Goal: Task Accomplishment & Management: Use online tool/utility

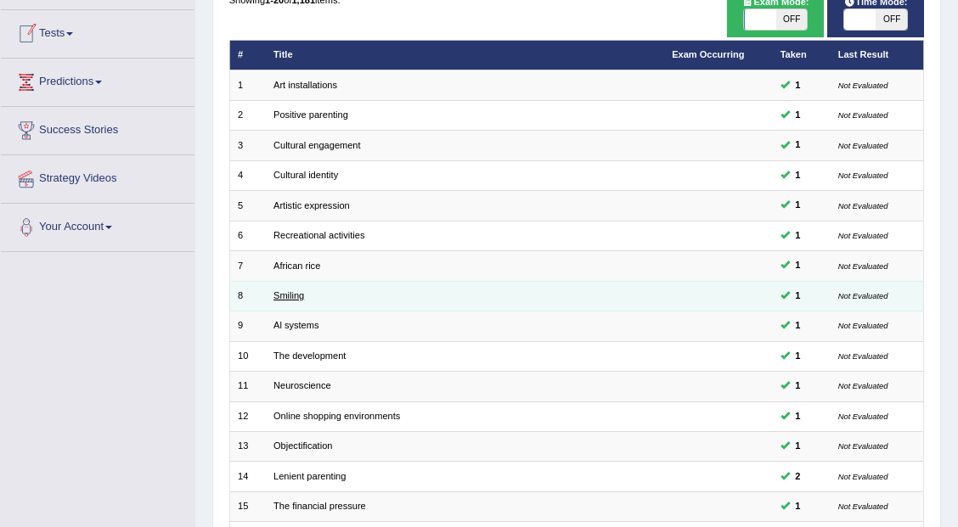
scroll to position [102, 0]
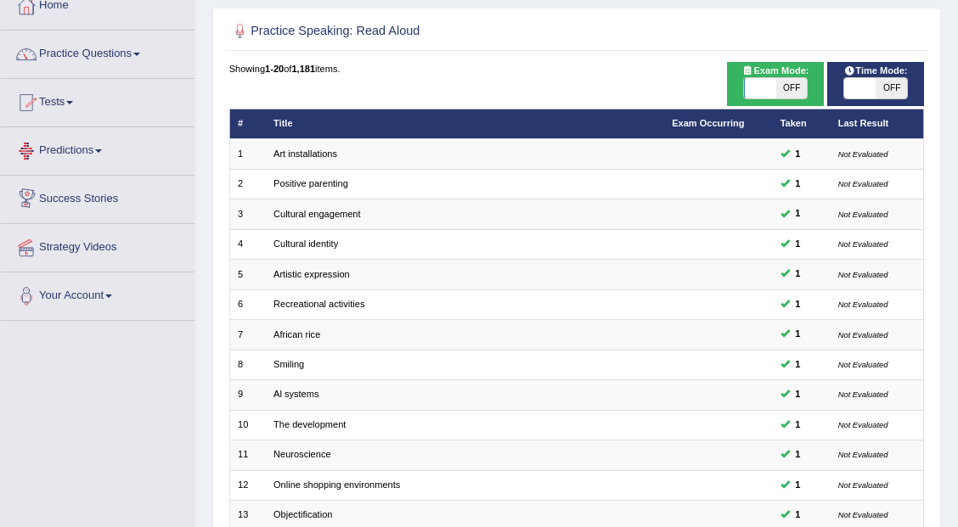
click at [99, 157] on link "Predictions" at bounding box center [98, 148] width 194 height 42
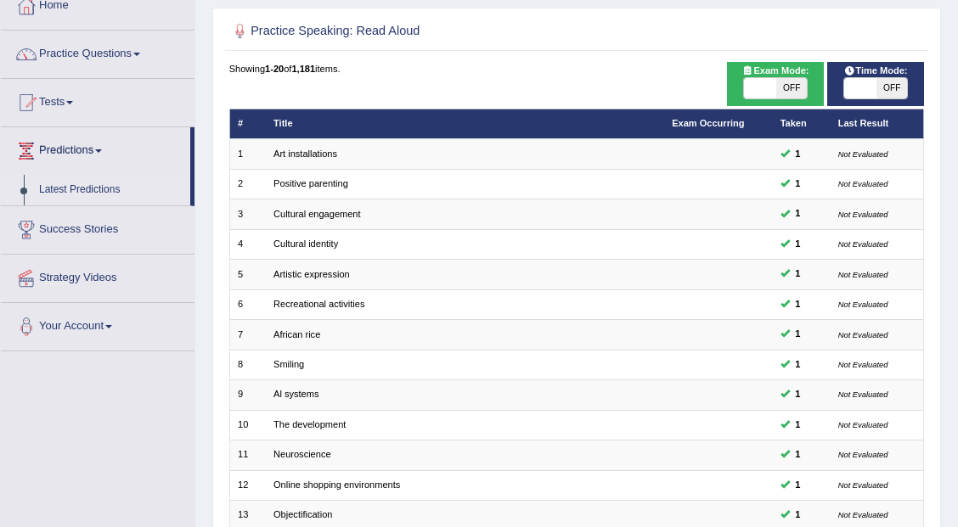
click at [118, 190] on link "Latest Predictions" at bounding box center [110, 190] width 159 height 31
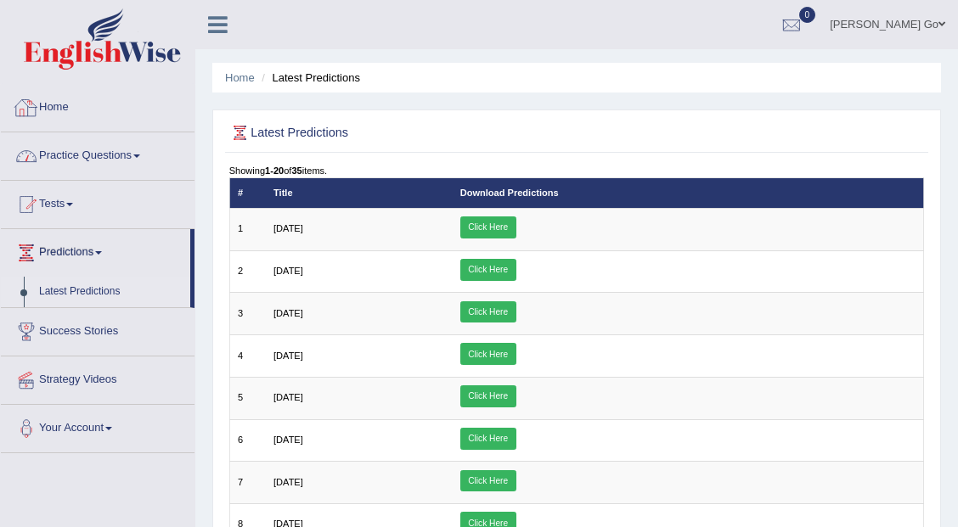
click at [127, 156] on link "Practice Questions" at bounding box center [98, 153] width 194 height 42
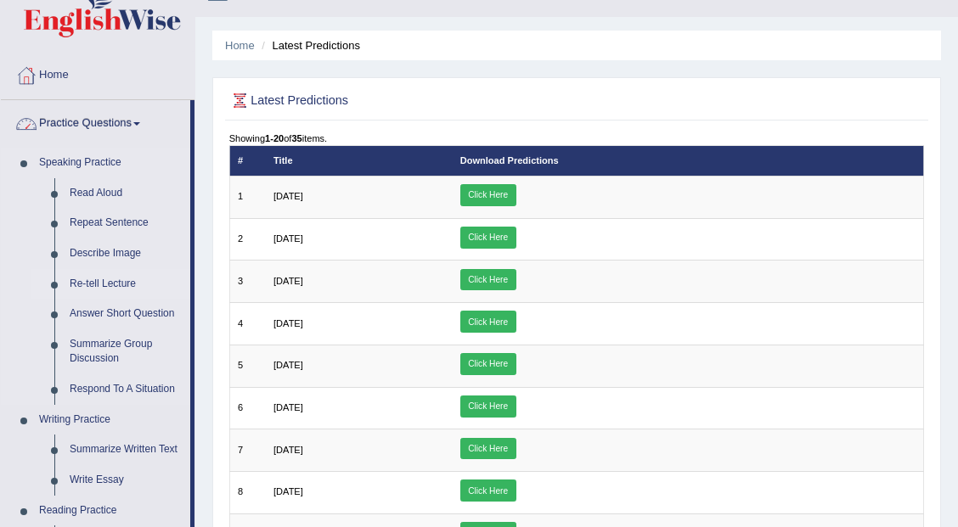
scroll to position [170, 0]
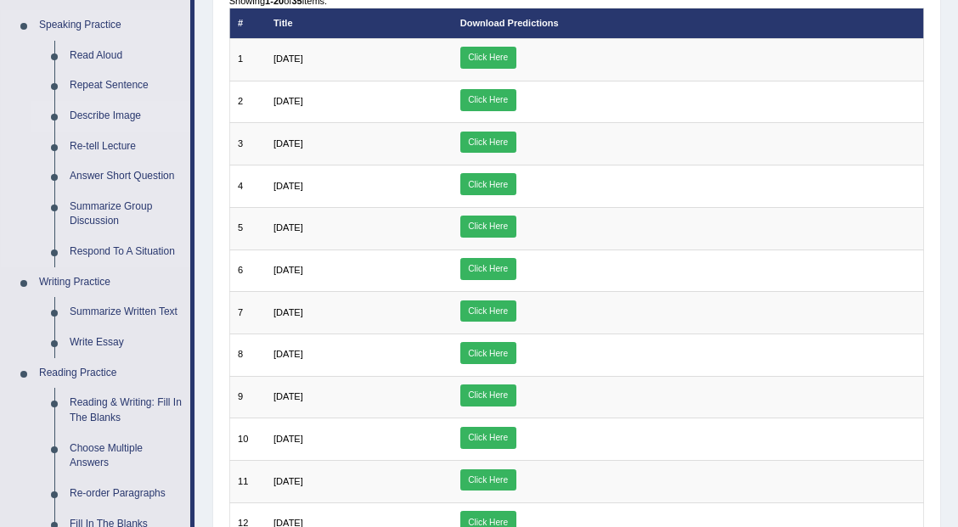
click at [113, 119] on link "Describe Image" at bounding box center [126, 116] width 128 height 31
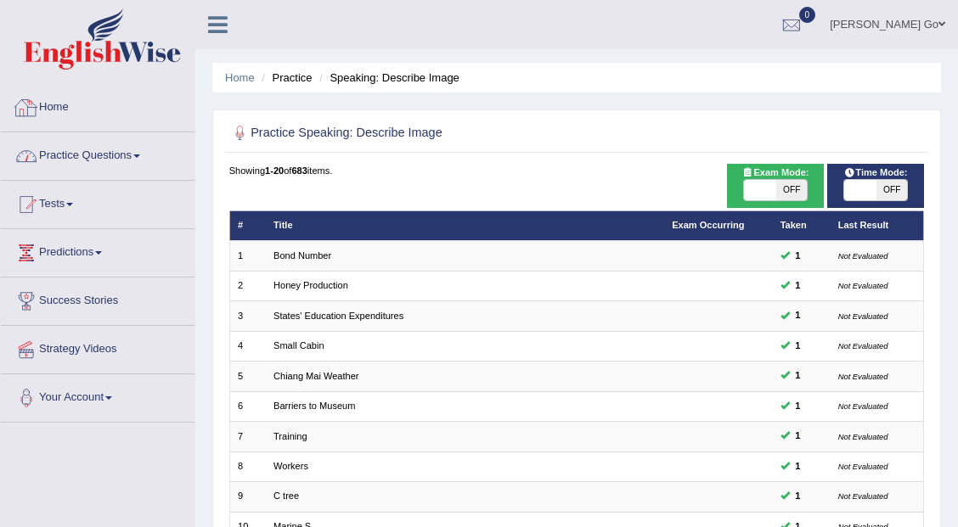
click at [73, 114] on link "Home" at bounding box center [98, 105] width 194 height 42
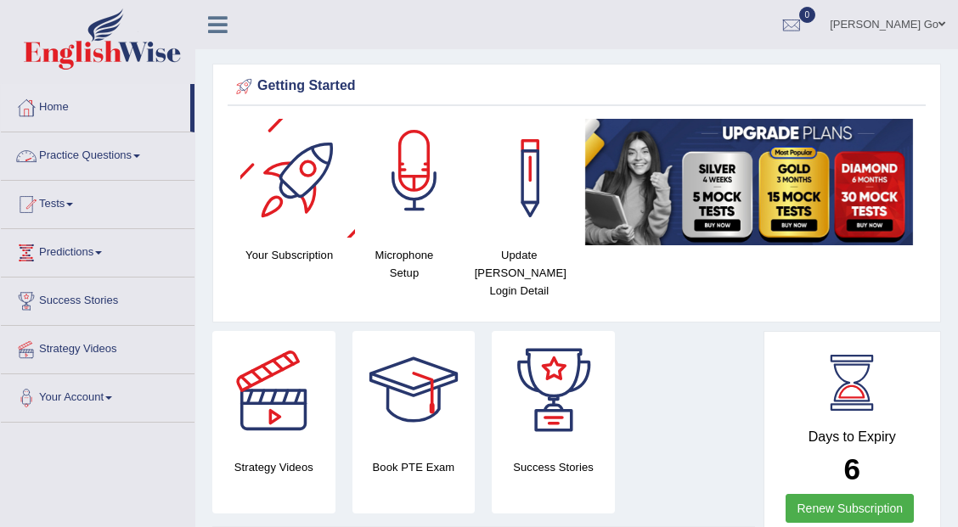
click at [383, 214] on div at bounding box center [414, 178] width 119 height 119
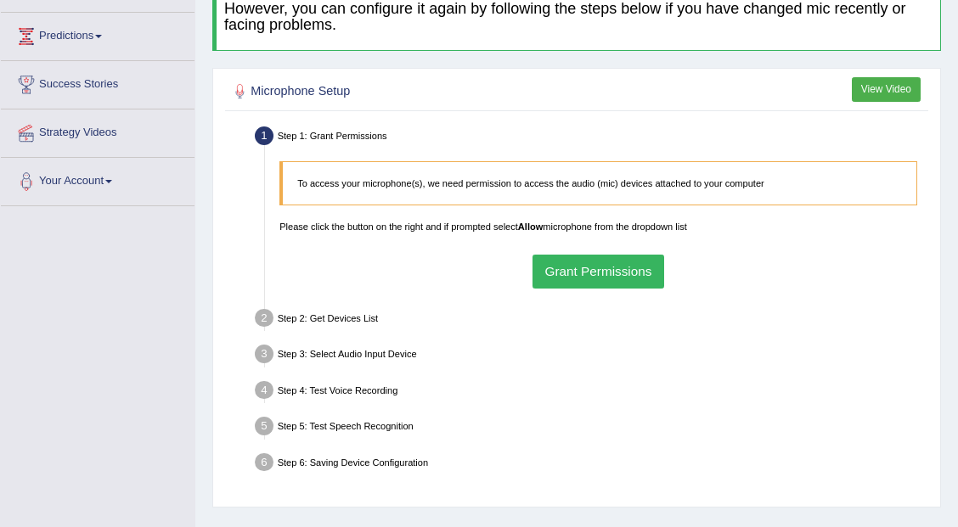
scroll to position [226, 0]
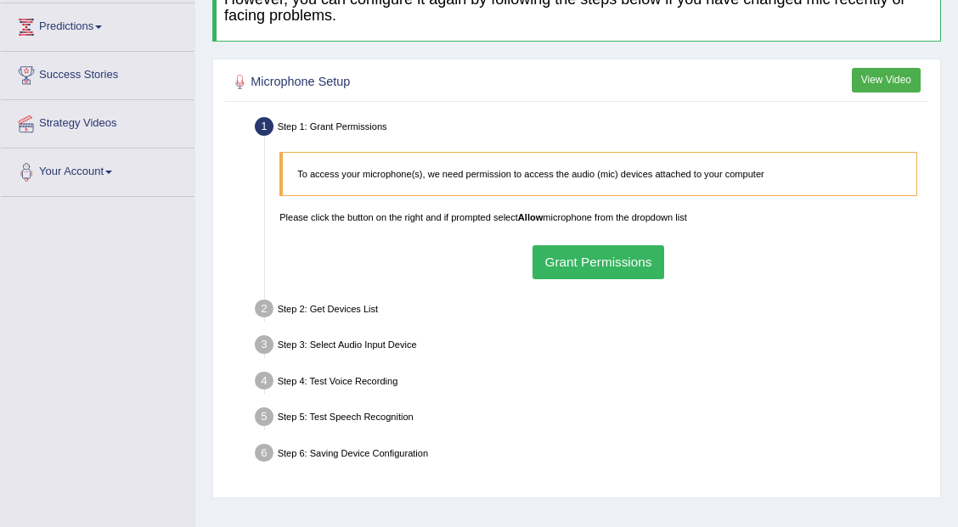
click at [580, 257] on button "Grant Permissions" at bounding box center [599, 261] width 132 height 33
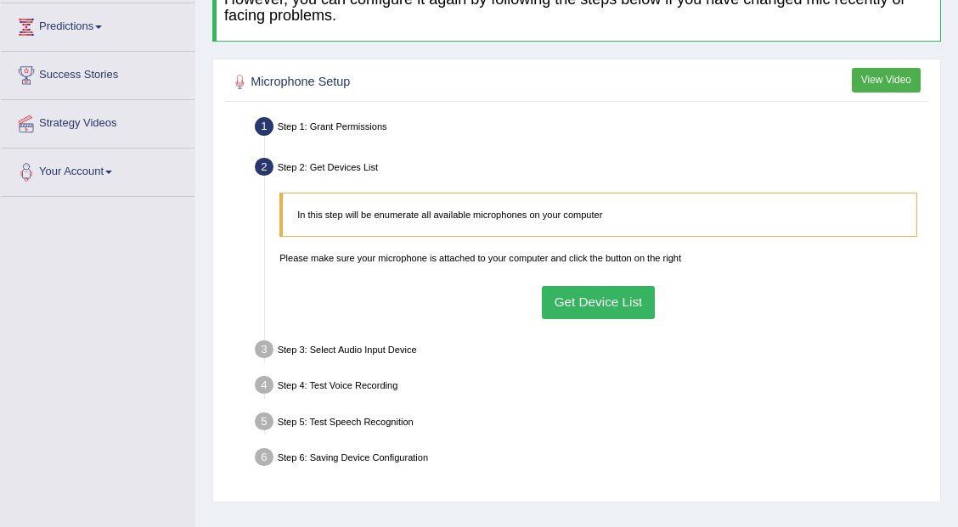
click at [605, 306] on button "Get Device List" at bounding box center [598, 302] width 113 height 33
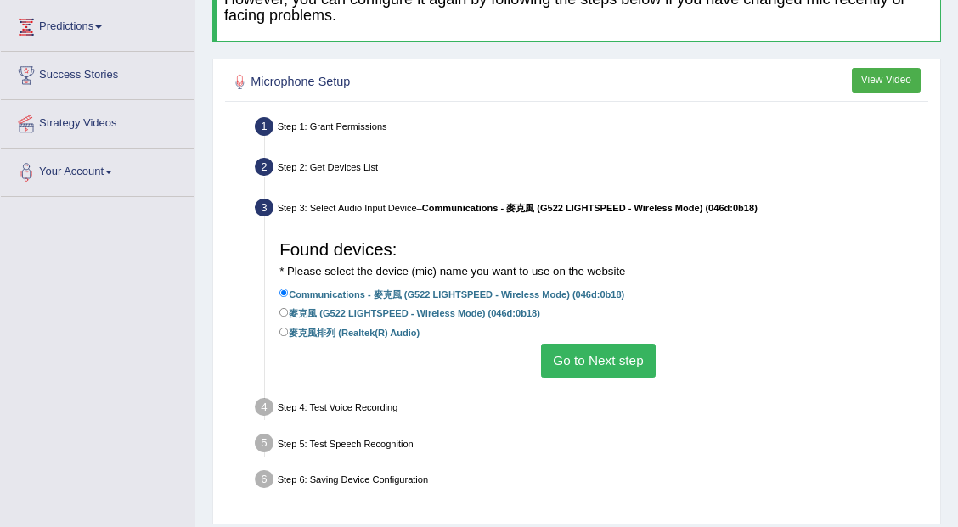
click at [587, 361] on button "Go to Next step" at bounding box center [598, 360] width 115 height 33
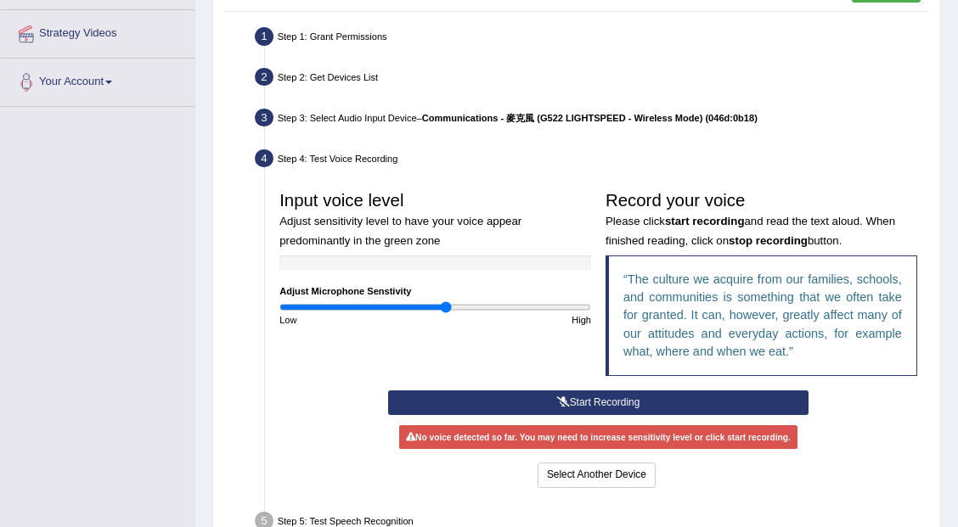
scroll to position [340, 0]
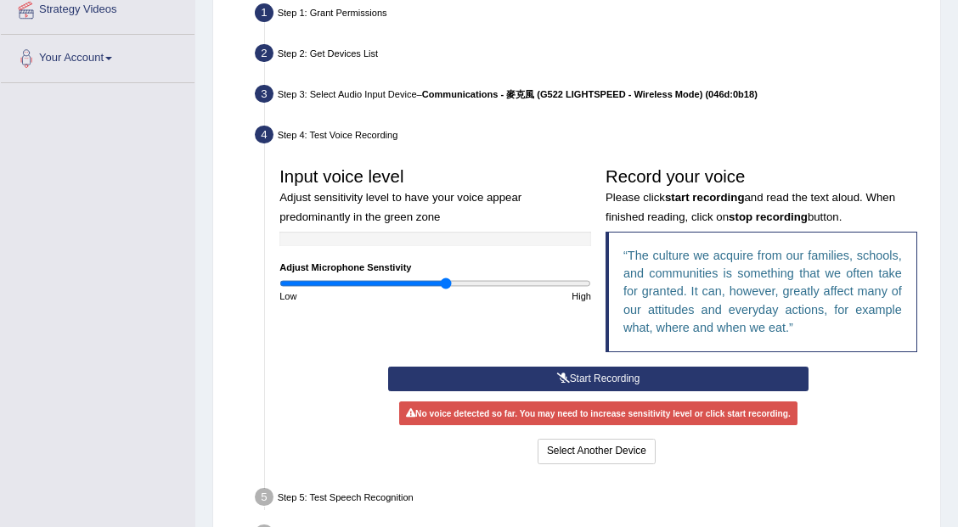
click at [302, 93] on div "Step 3: Select Audio Input Device – Communications - 麥克風 (G522 LIGHTSPEED - Wir…" at bounding box center [591, 96] width 685 height 31
drag, startPoint x: 445, startPoint y: 281, endPoint x: 493, endPoint y: 281, distance: 48.4
type input "1.4"
click at [493, 281] on input "range" at bounding box center [435, 284] width 312 height 12
click at [624, 374] on button "Start Recording" at bounding box center [598, 379] width 420 height 25
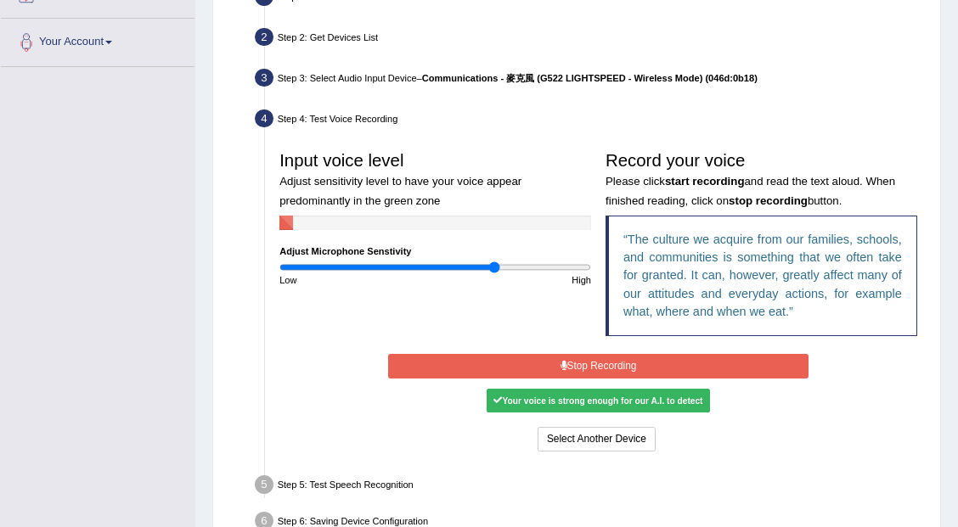
scroll to position [396, 0]
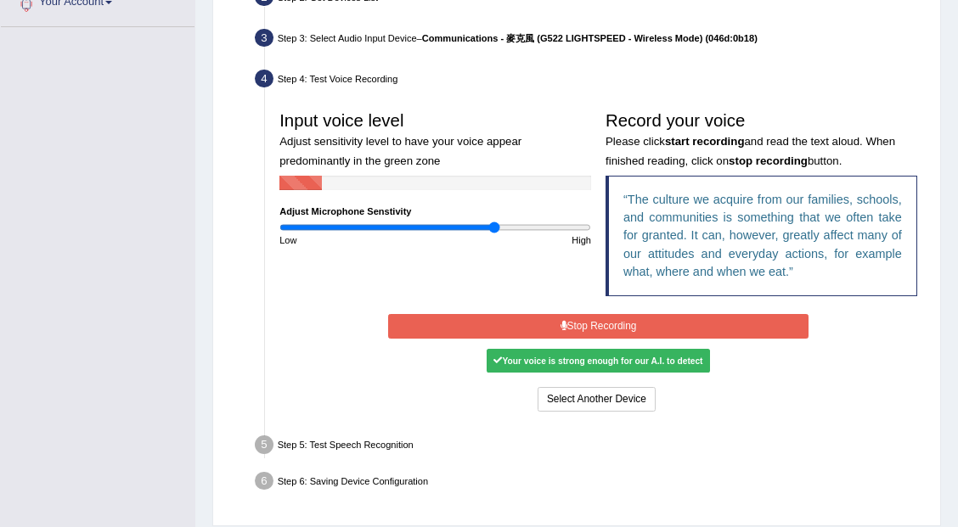
click at [623, 321] on button "Stop Recording" at bounding box center [598, 326] width 420 height 25
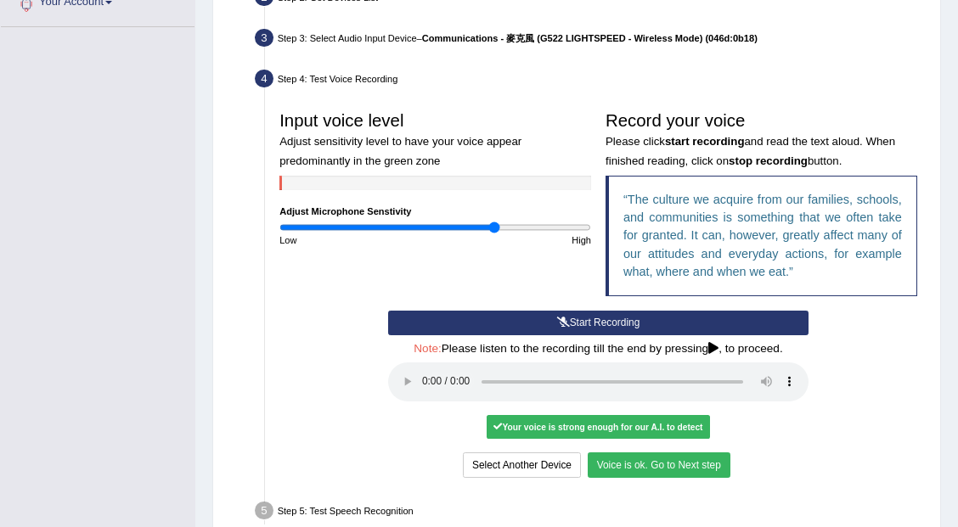
click at [634, 465] on button "Voice is ok. Go to Next step" at bounding box center [659, 465] width 143 height 25
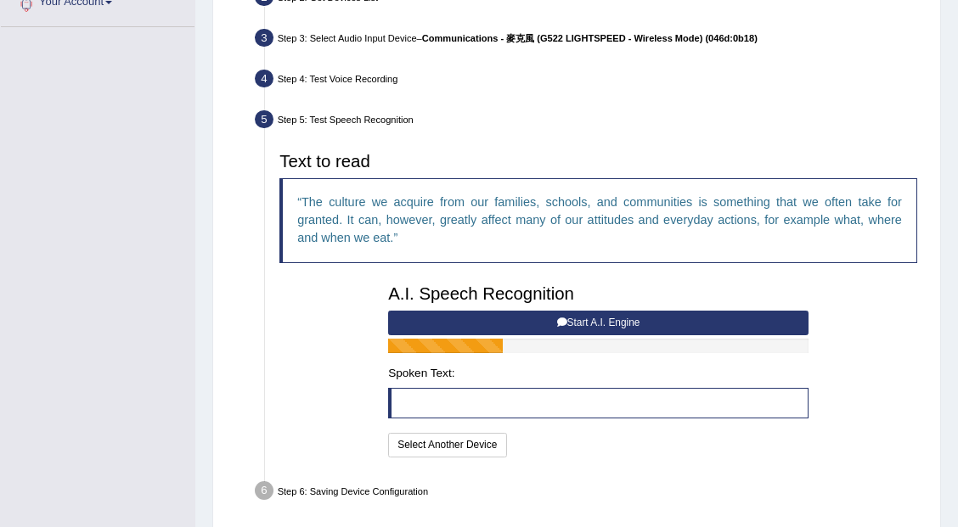
click at [588, 319] on button "Start A.I. Engine" at bounding box center [598, 323] width 420 height 25
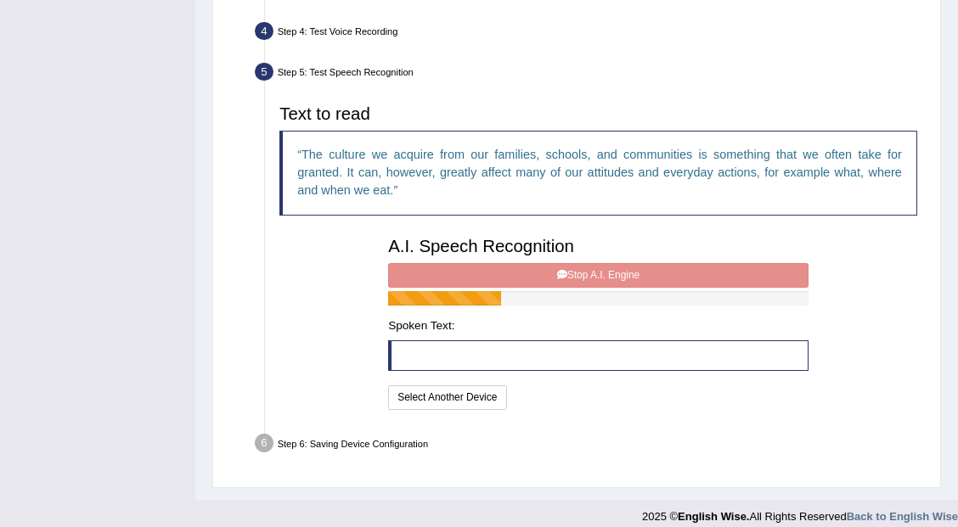
scroll to position [453, 0]
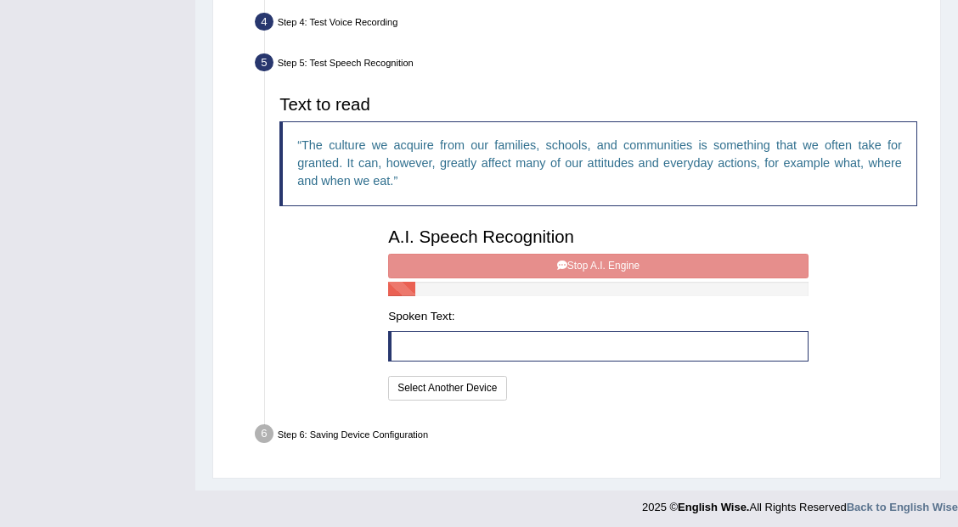
click at [728, 384] on div "I will practice without this feature Select Another Device Speech is ok. Go to …" at bounding box center [598, 390] width 420 height 28
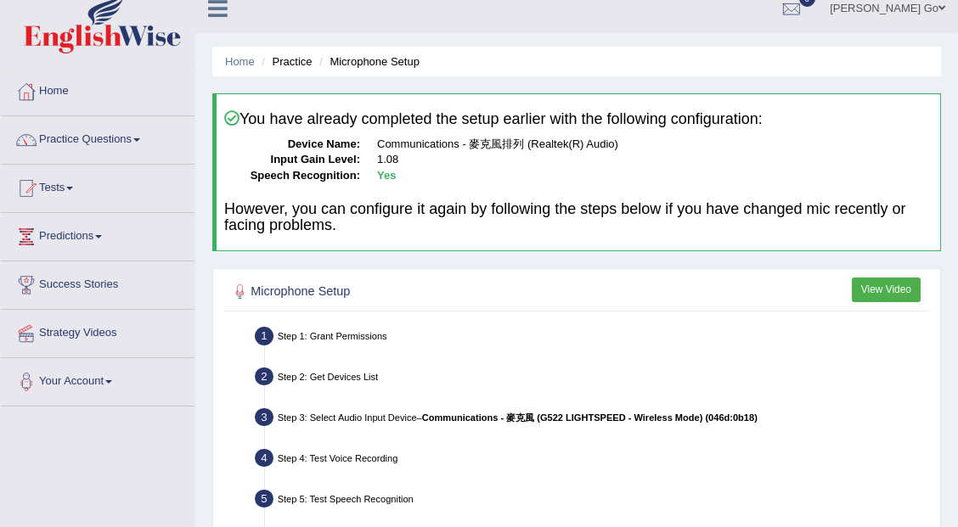
scroll to position [0, 0]
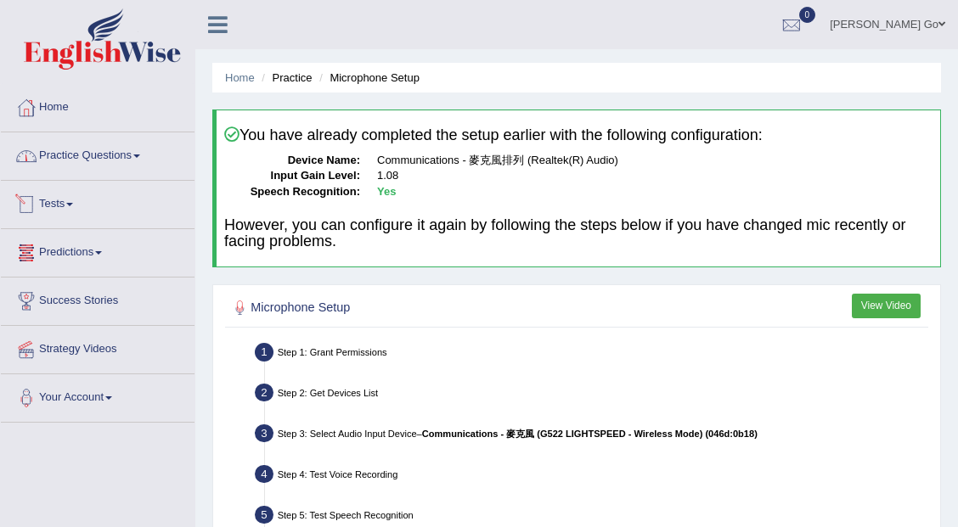
click at [112, 166] on link "Practice Questions" at bounding box center [98, 153] width 194 height 42
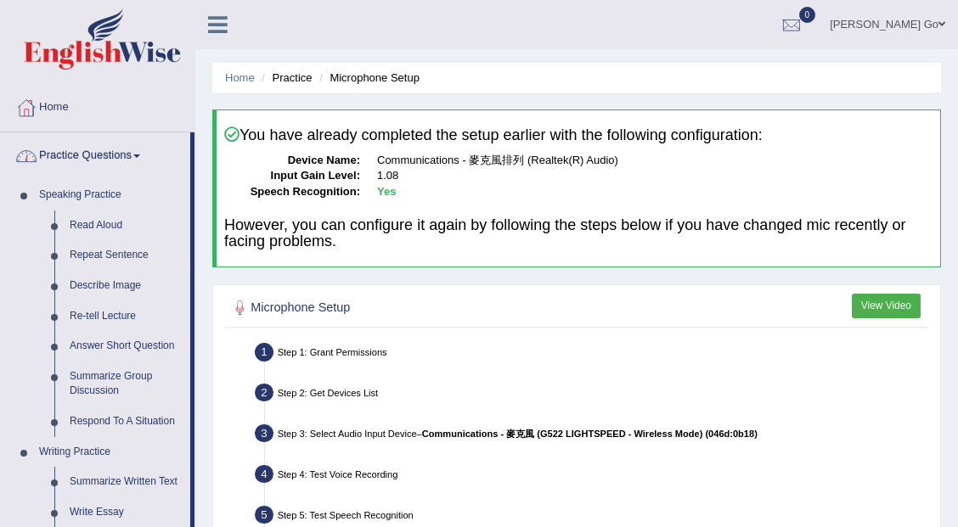
click at [105, 156] on link "Practice Questions" at bounding box center [95, 153] width 189 height 42
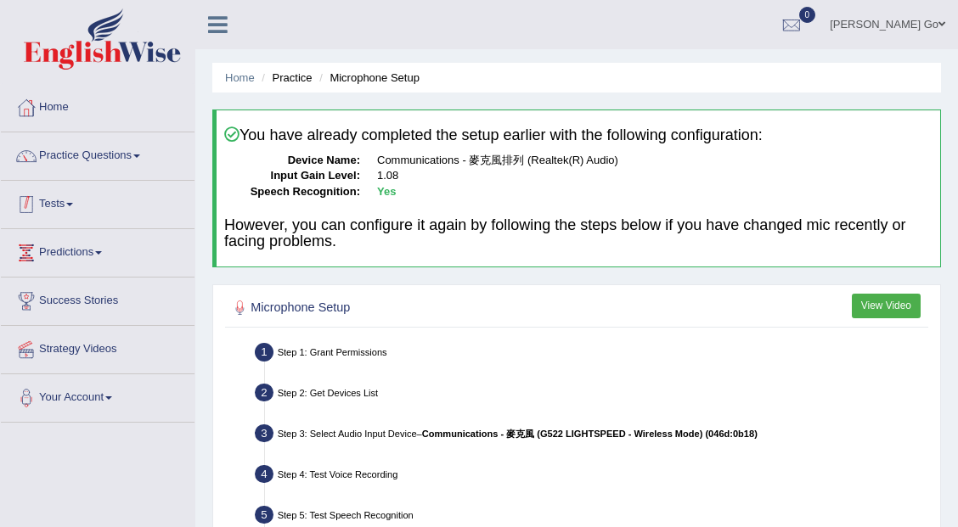
click at [82, 204] on link "Tests" at bounding box center [98, 202] width 194 height 42
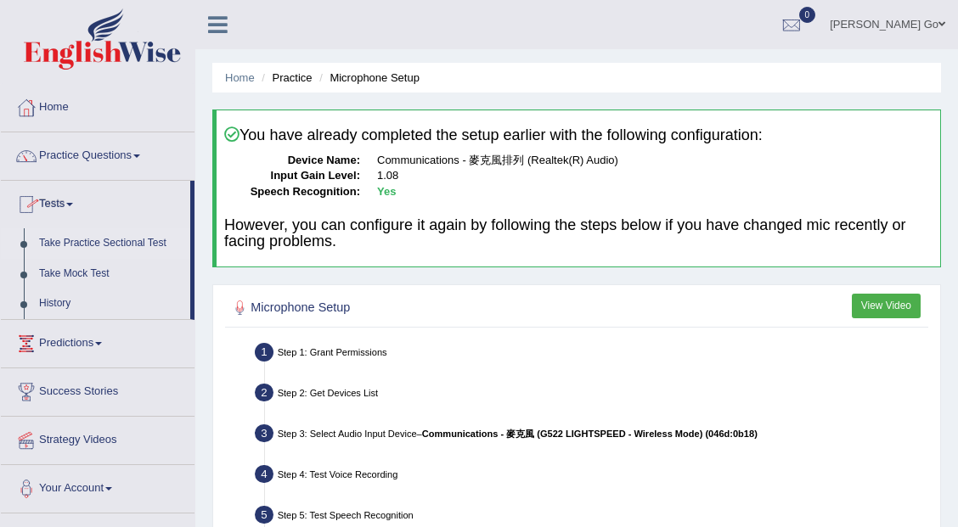
click at [122, 240] on link "Take Practice Sectional Test" at bounding box center [110, 243] width 159 height 31
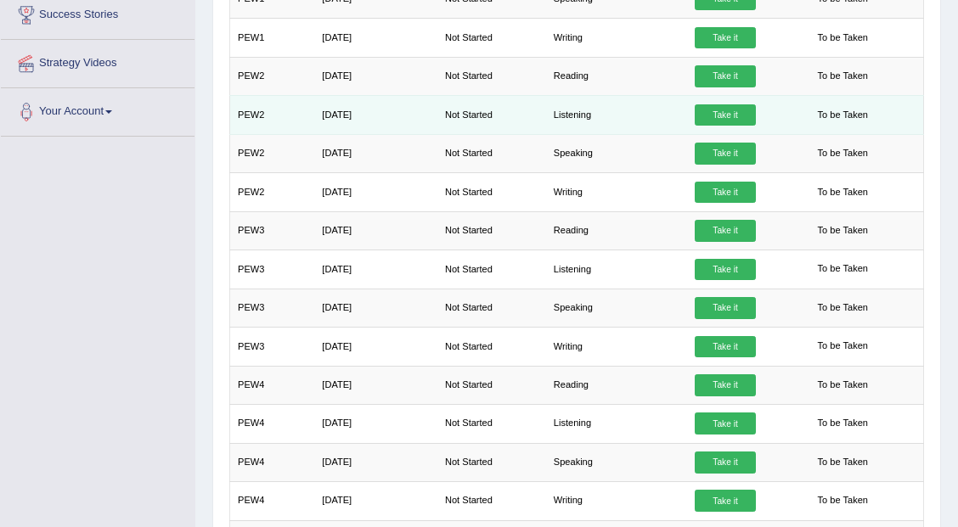
scroll to position [119, 0]
